Goal: Task Accomplishment & Management: Use online tool/utility

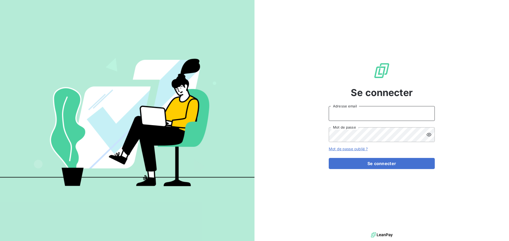
drag, startPoint x: 343, startPoint y: 112, endPoint x: 361, endPoint y: 121, distance: 19.7
click at [343, 112] on input "Adresse email" at bounding box center [382, 113] width 106 height 15
type input "[EMAIL_ADDRESS][DOMAIN_NAME]"
click at [329, 158] on button "Se connecter" at bounding box center [382, 163] width 106 height 11
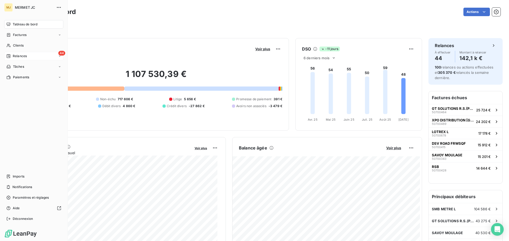
click at [10, 53] on div "44 Relances" at bounding box center [33, 56] width 59 height 8
